Goal: Task Accomplishment & Management: Complete application form

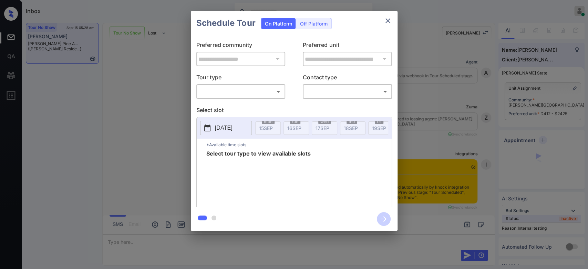
scroll to position [2517, 0]
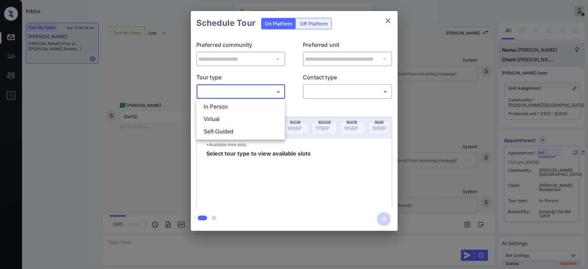
click at [277, 93] on body "Inbox Mukesh Online Set yourself offline Set yourself on break Profile Switch t…" at bounding box center [294, 134] width 588 height 269
click at [216, 131] on li "Self-Guided" at bounding box center [240, 131] width 85 height 12
type input "**********"
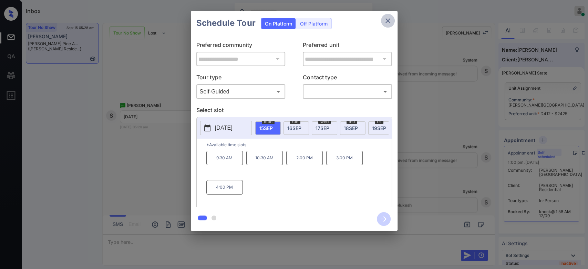
click at [391, 21] on icon "close" at bounding box center [387, 21] width 8 height 8
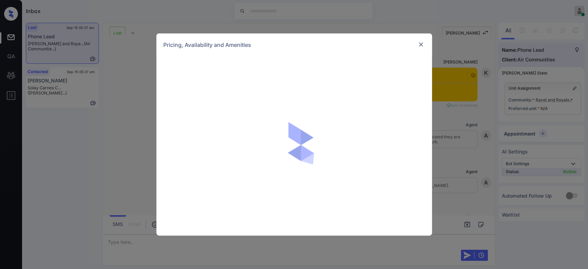
scroll to position [3316, 0]
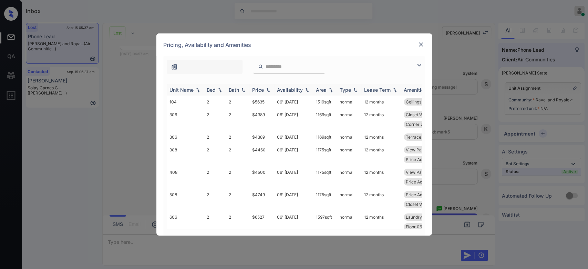
click at [262, 93] on th "Price" at bounding box center [261, 89] width 25 height 11
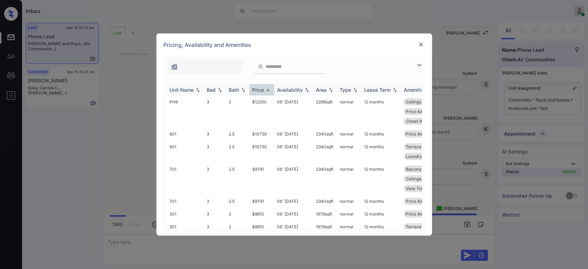
click at [262, 93] on th "Price" at bounding box center [261, 89] width 25 height 11
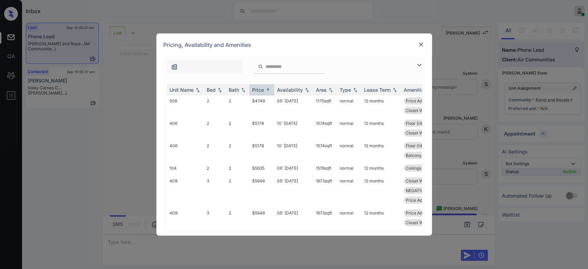
scroll to position [105, 0]
click at [419, 43] on img at bounding box center [420, 44] width 7 height 7
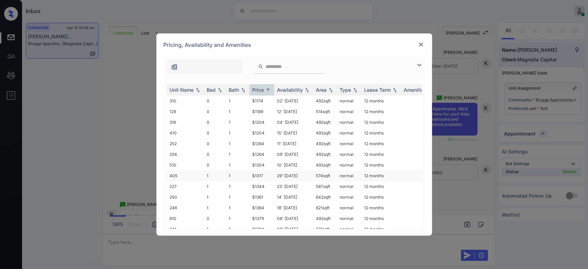
click at [260, 170] on td "$1317" at bounding box center [261, 175] width 25 height 11
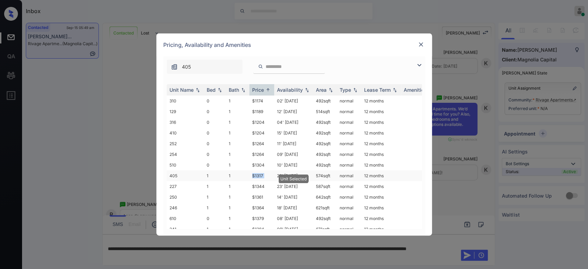
click at [260, 170] on td "$1317" at bounding box center [261, 175] width 25 height 11
click at [421, 44] on img at bounding box center [420, 44] width 7 height 7
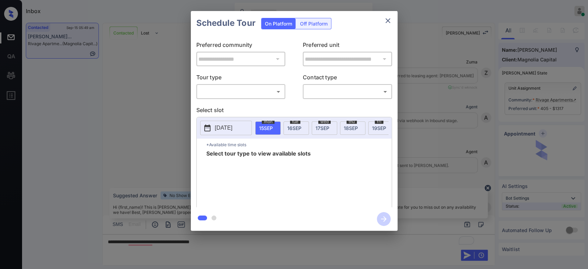
scroll to position [428, 0]
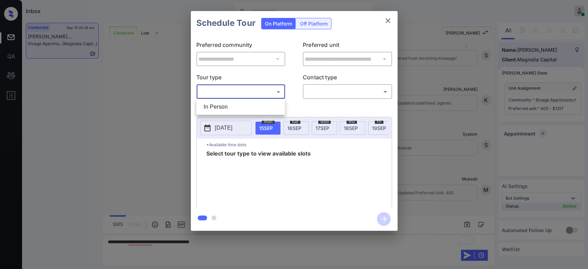
click at [262, 94] on body "Inbox Mukesh Online Set yourself offline Set yourself on break Profile Switch t…" at bounding box center [294, 134] width 588 height 269
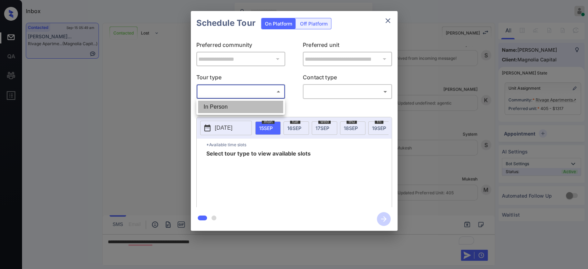
click at [231, 105] on li "In Person" at bounding box center [240, 107] width 85 height 12
type input "********"
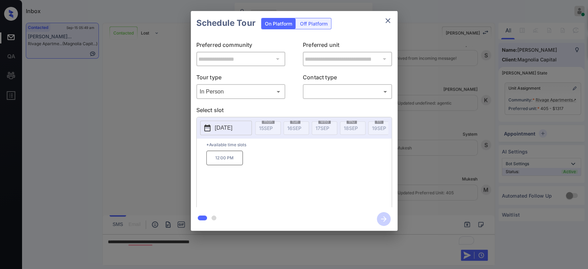
click at [220, 123] on button "2025-09-25" at bounding box center [226, 127] width 52 height 14
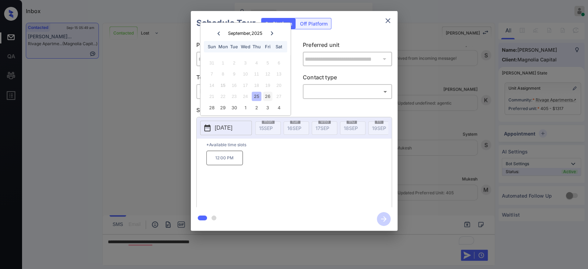
click at [266, 95] on div "26" at bounding box center [267, 96] width 9 height 9
click at [206, 106] on div "28 29 30 1 2 3 4" at bounding box center [245, 107] width 86 height 11
click at [211, 107] on div "28" at bounding box center [211, 107] width 9 height 9
click at [221, 109] on div "29" at bounding box center [222, 107] width 9 height 9
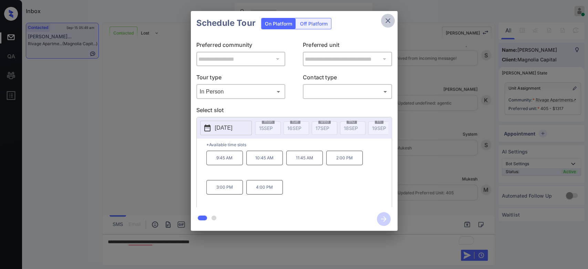
click at [386, 20] on icon "close" at bounding box center [387, 21] width 8 height 8
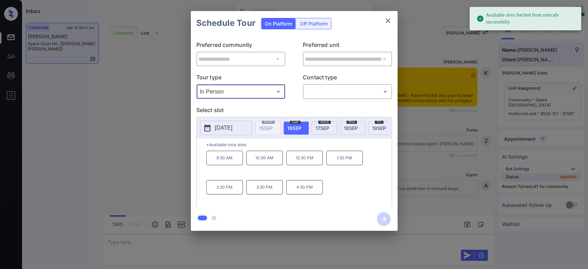
scroll to position [764, 0]
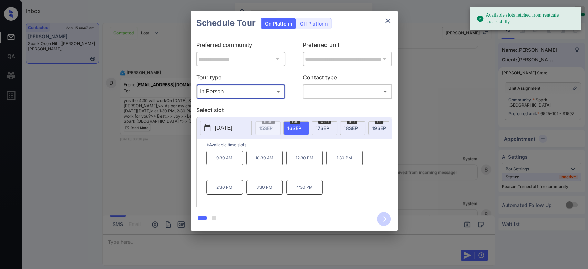
click at [331, 125] on div "wed 17 SEP" at bounding box center [324, 127] width 25 height 13
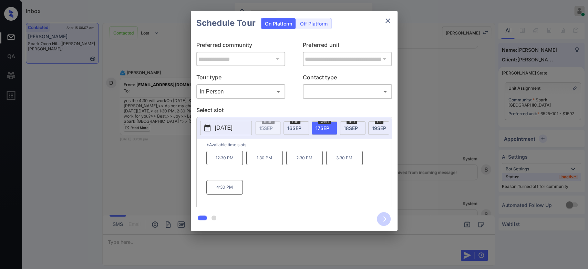
click at [155, 173] on div "**********" at bounding box center [294, 120] width 588 height 241
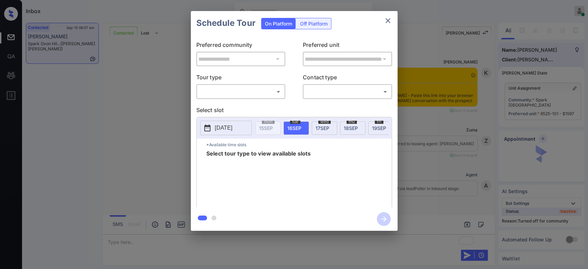
scroll to position [2008, 0]
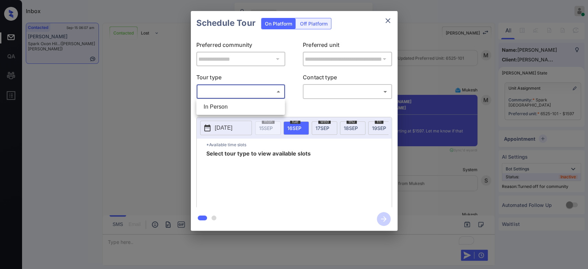
click at [254, 90] on body "Inbox Mukesh Online Set yourself offline Set yourself on break Profile Switch t…" at bounding box center [294, 134] width 588 height 269
click at [222, 112] on li "In Person" at bounding box center [240, 107] width 85 height 12
type input "********"
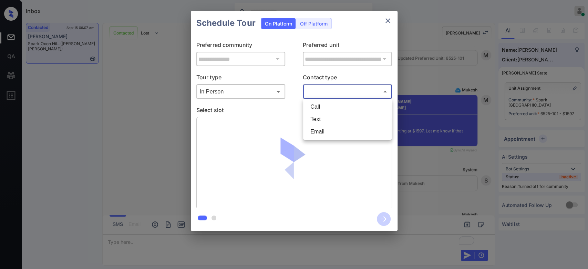
drag, startPoint x: 322, startPoint y: 95, endPoint x: 311, endPoint y: 120, distance: 28.3
click at [311, 120] on body "Inbox Mukesh Online Set yourself offline Set yourself on break Profile Switch t…" at bounding box center [294, 134] width 588 height 269
click at [311, 120] on li "Text" at bounding box center [347, 119] width 85 height 12
type input "****"
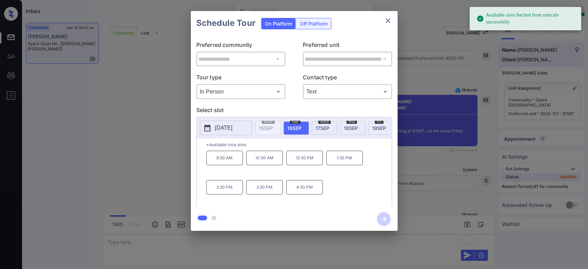
click at [326, 126] on span "17 SEP" at bounding box center [322, 128] width 14 height 6
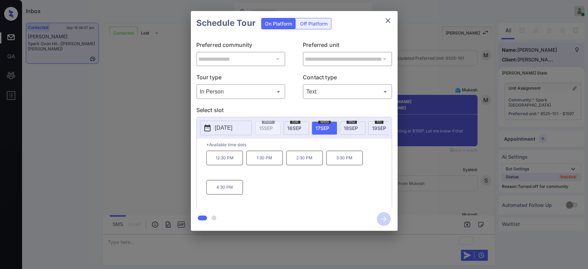
click at [237, 191] on p "4:30 PM" at bounding box center [224, 187] width 36 height 14
click at [384, 218] on icon "button" at bounding box center [384, 219] width 6 height 6
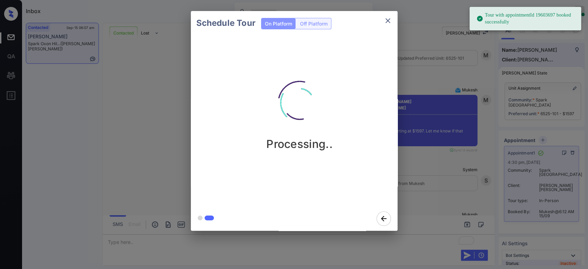
click at [423, 66] on div "Schedule Tour On Platform Off Platform Processing.." at bounding box center [294, 120] width 588 height 241
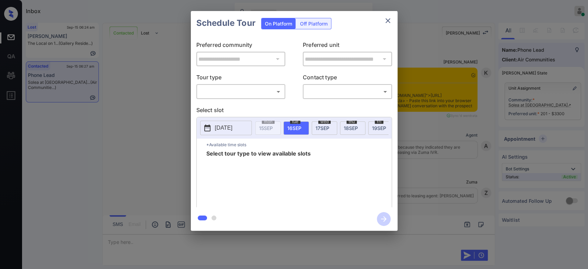
scroll to position [759, 0]
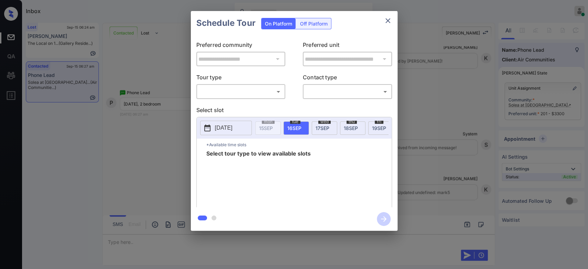
click at [251, 91] on body "Inbox Mukesh Online Set yourself offline Set yourself on break Profile Switch t…" at bounding box center [294, 134] width 588 height 269
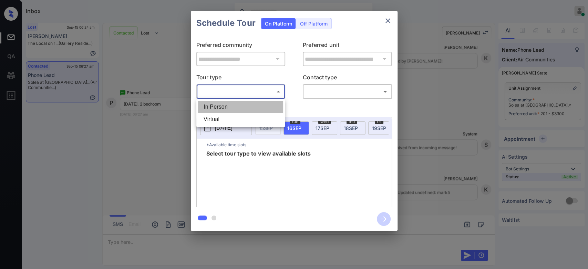
click at [221, 106] on li "In Person" at bounding box center [240, 107] width 85 height 12
type input "********"
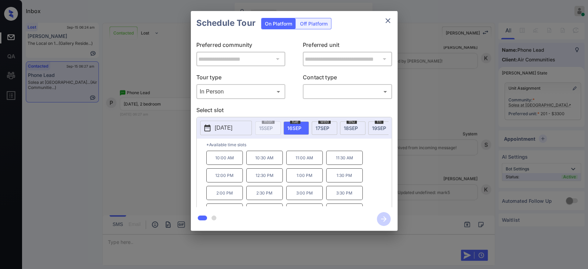
click at [377, 125] on span "[DATE]" at bounding box center [379, 128] width 14 height 6
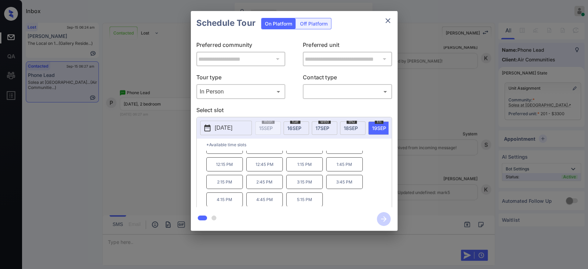
scroll to position [0, 0]
click at [388, 21] on icon "close" at bounding box center [387, 21] width 8 height 8
